Goal: Information Seeking & Learning: Learn about a topic

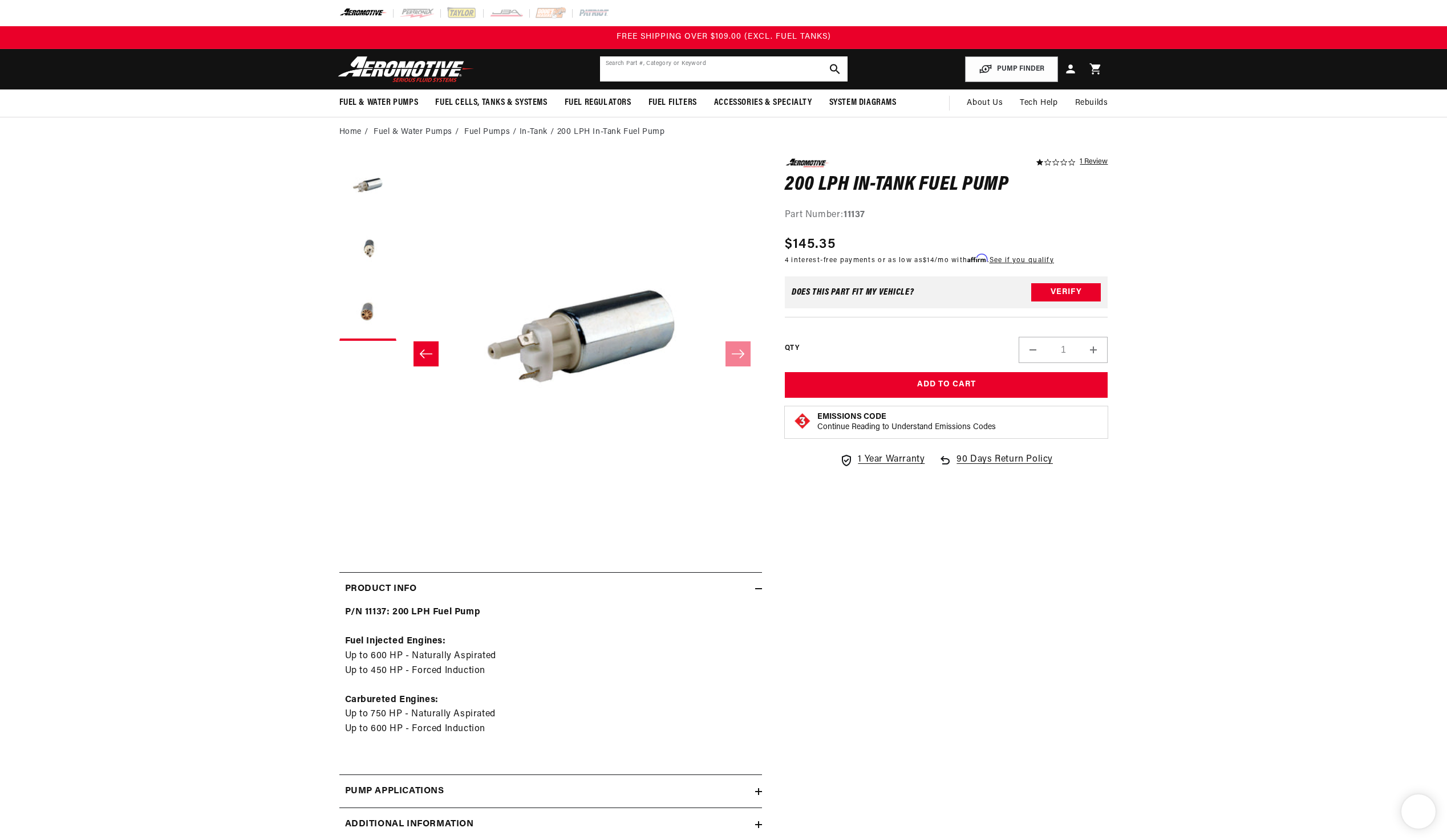
click at [724, 64] on input "text" at bounding box center [724, 69] width 248 height 25
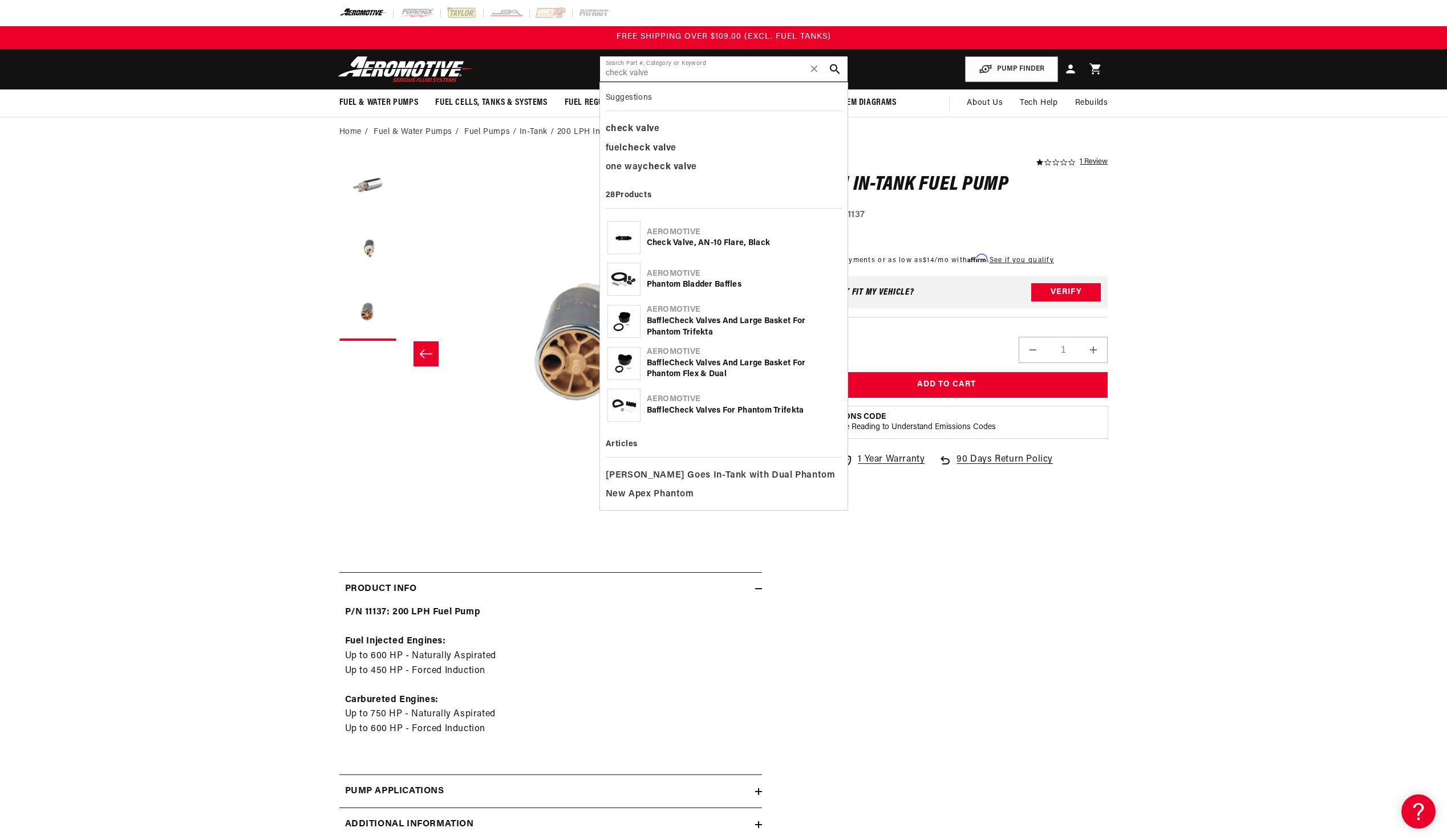
type input "check valve"
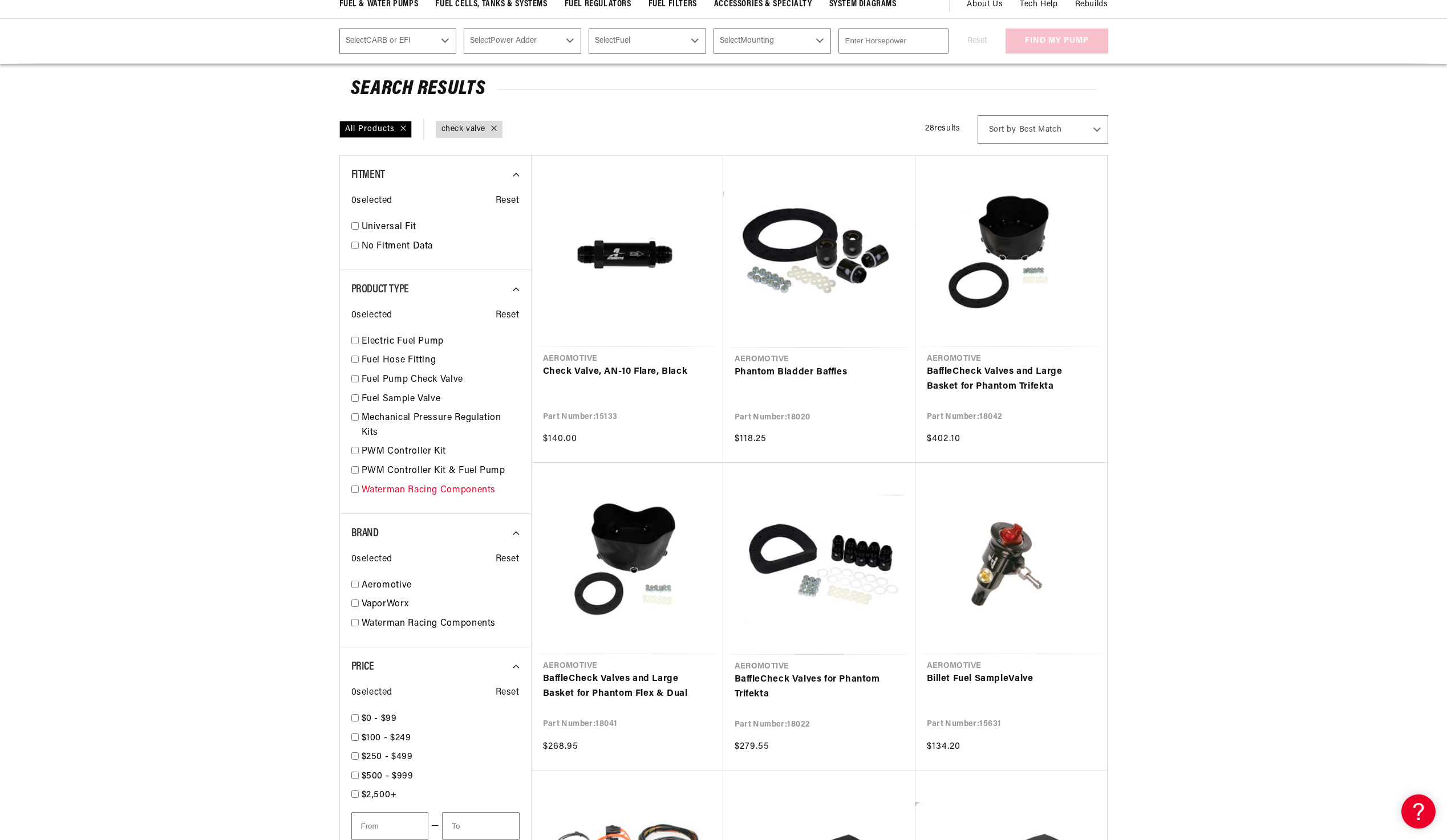
scroll to position [114, 0]
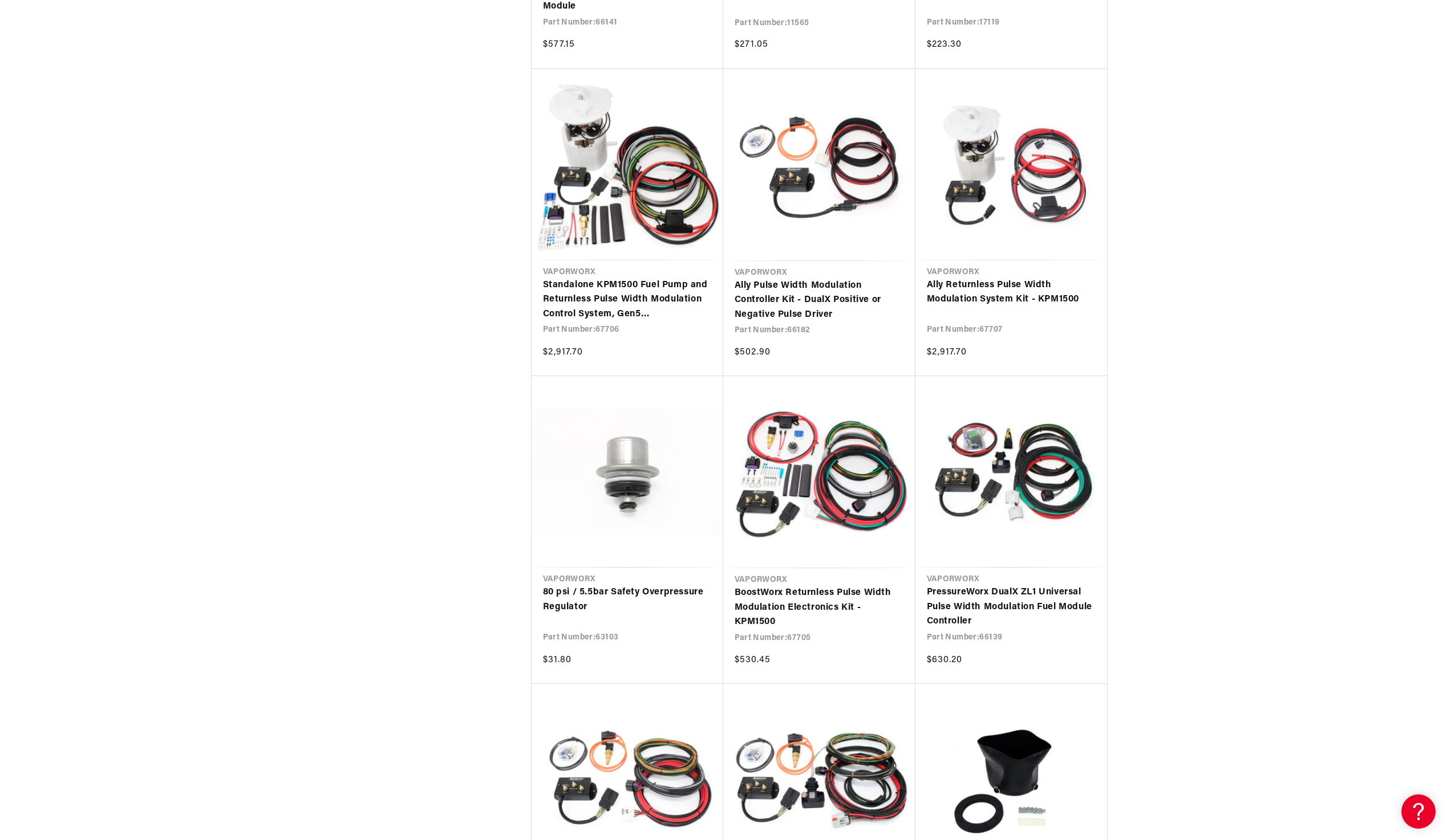
scroll to position [1425, 0]
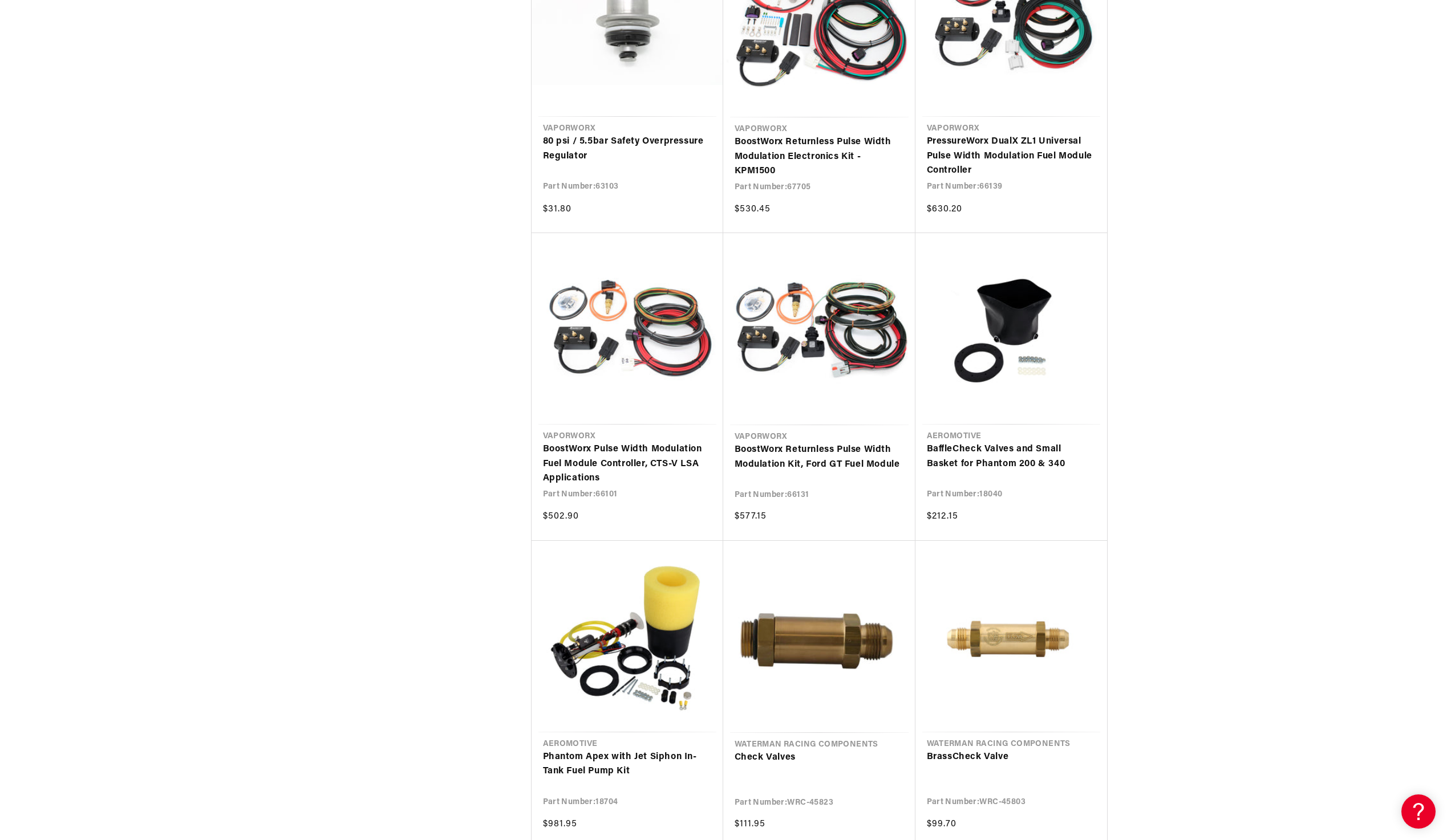
scroll to position [1939, 0]
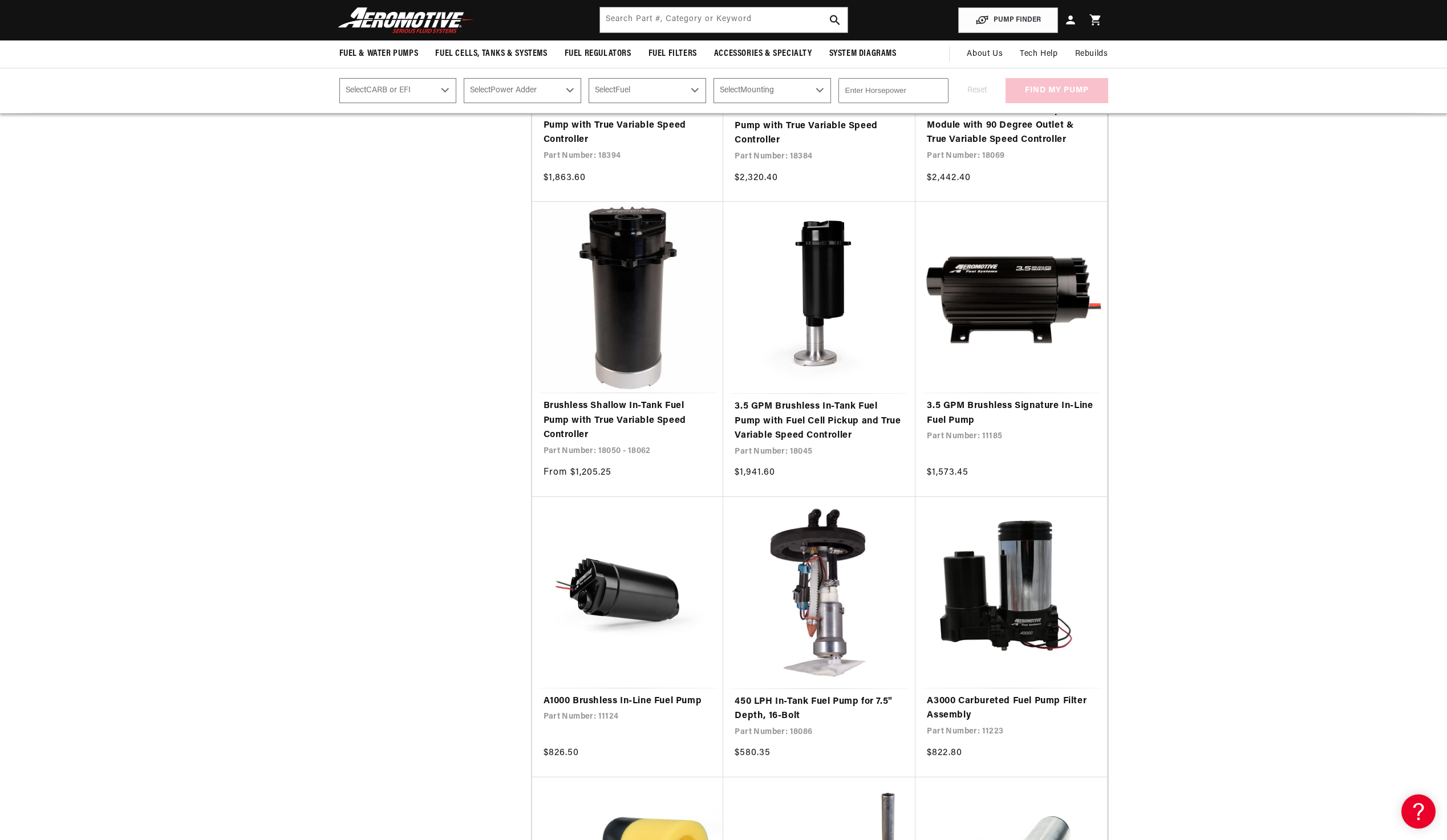
scroll to position [4152, 0]
